Goal: Task Accomplishment & Management: Manage account settings

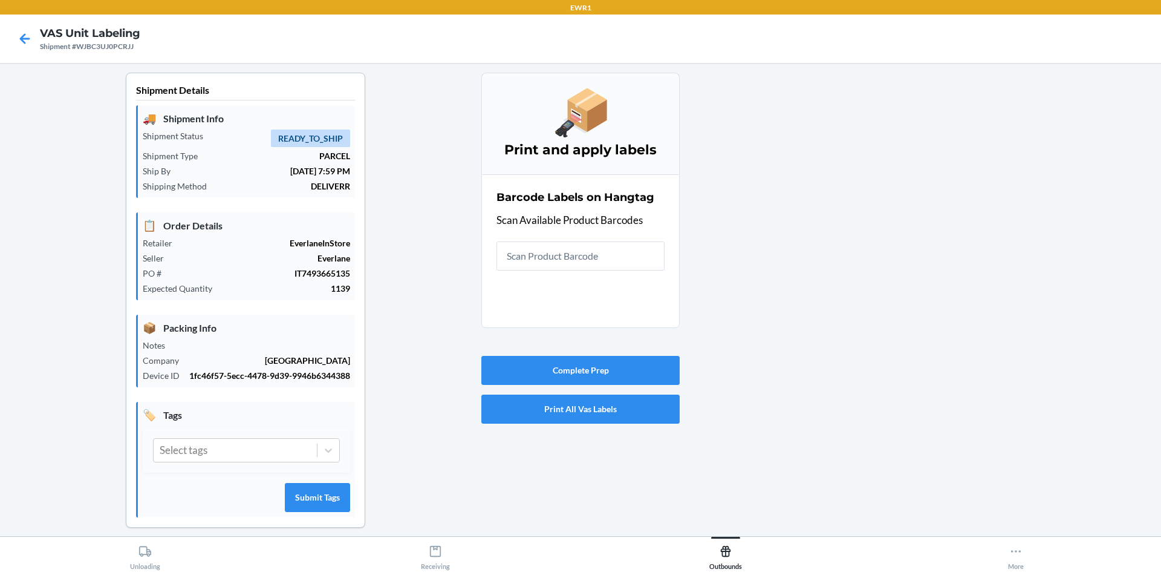
scroll to position [11, 0]
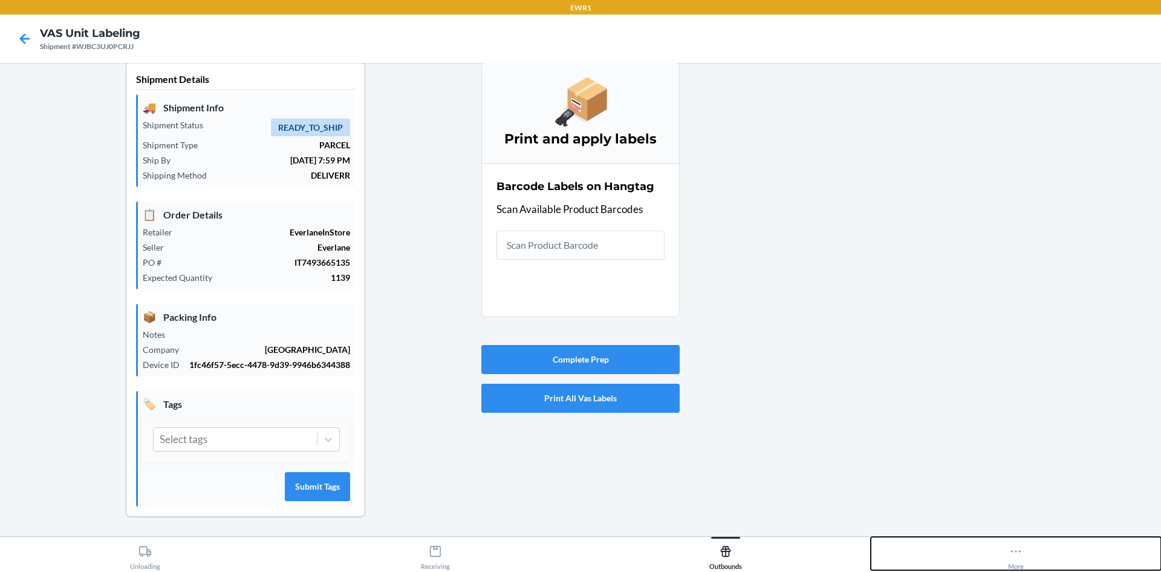
click at [1021, 559] on div "More" at bounding box center [1016, 554] width 16 height 30
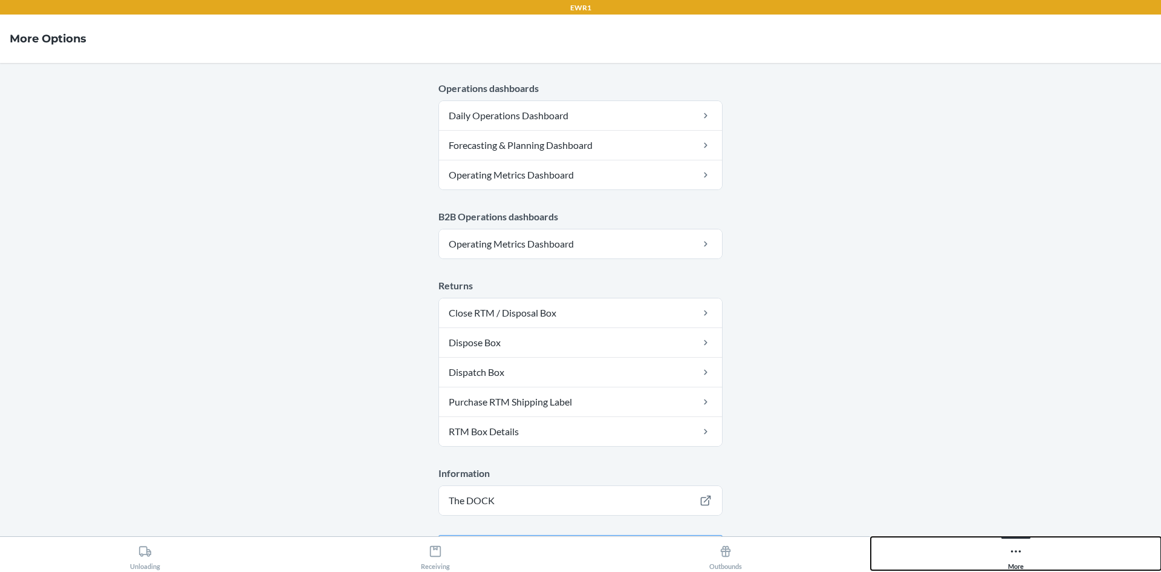
scroll to position [591, 0]
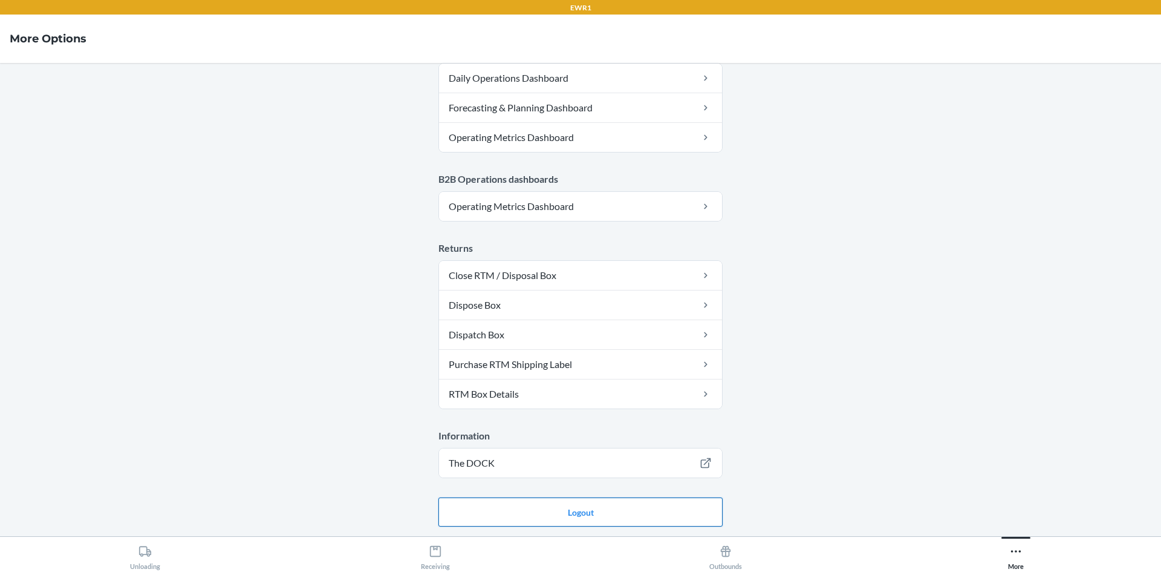
click at [589, 511] on button "Logout" at bounding box center [580, 511] width 284 height 29
